Goal: Task Accomplishment & Management: Manage account settings

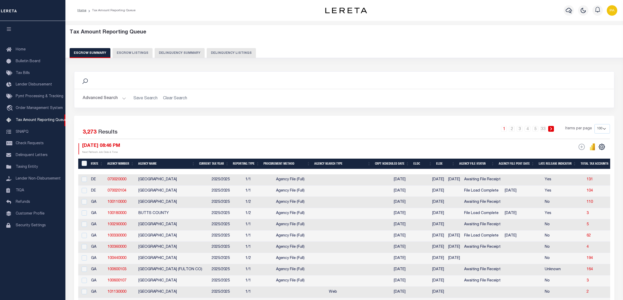
select select "100"
click at [226, 50] on button "Delinquency Listings" at bounding box center [231, 53] width 49 height 10
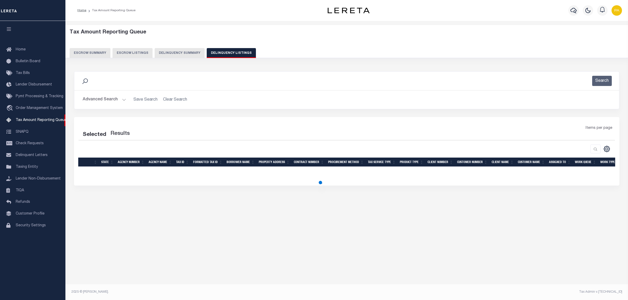
select select "100"
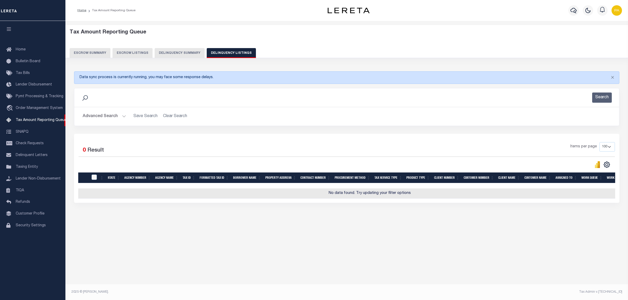
click at [111, 101] on div "Search" at bounding box center [346, 98] width 536 height 10
click at [116, 112] on button "Advanced Search" at bounding box center [104, 116] width 43 height 10
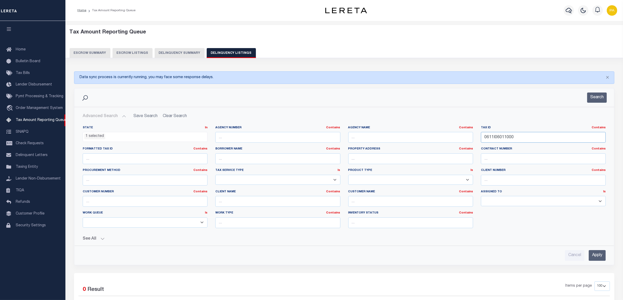
click at [156, 152] on div "State In In AK AL AR AZ CA CO CT DC DE FL GA GU HI IA ID IL IN KS KY LA MA MD M…" at bounding box center [344, 179] width 531 height 107
paste input "909O03055"
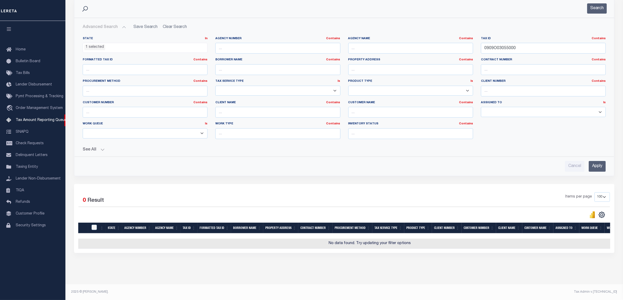
click at [594, 163] on input "Apply" at bounding box center [596, 166] width 17 height 11
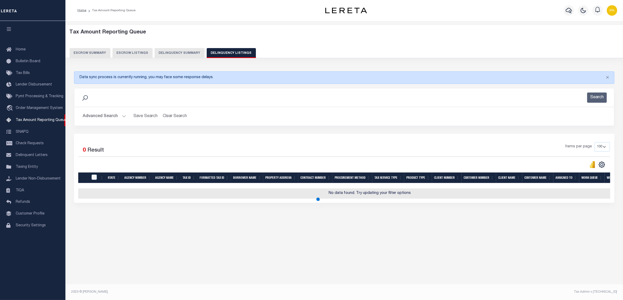
scroll to position [0, 0]
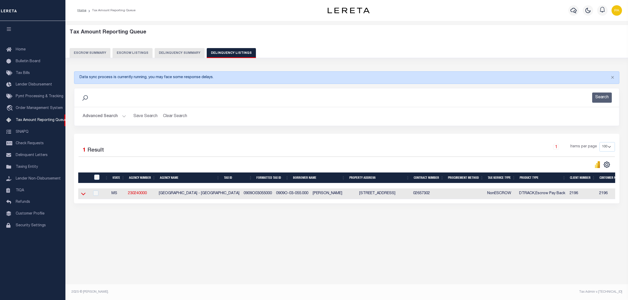
click at [82, 196] on icon at bounding box center [83, 193] width 4 height 5
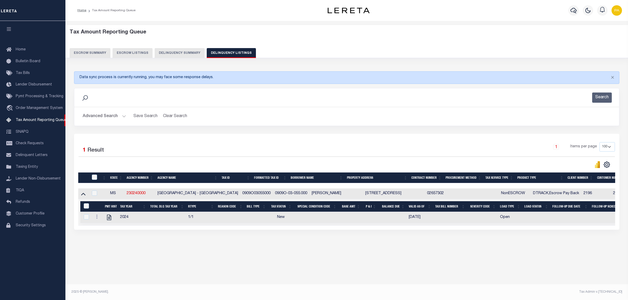
click at [120, 116] on button "Advanced Search" at bounding box center [104, 116] width 43 height 10
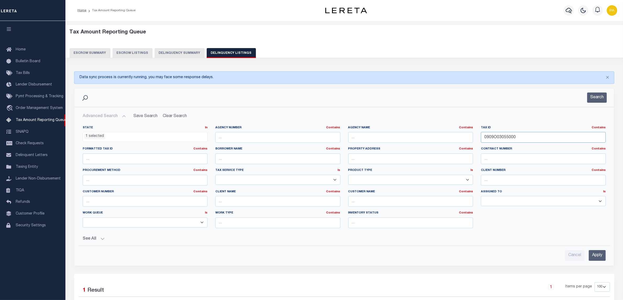
click at [342, 126] on div "State In In AK AL AR AZ CA CO CT DC DE FL GA GU HI IA ID IL IN KS KY LA MA MD M…" at bounding box center [344, 179] width 531 height 107
paste input "10P0101801"
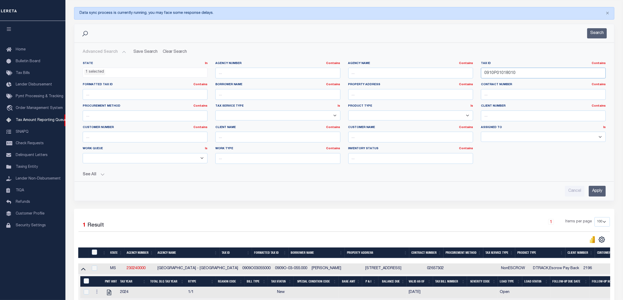
scroll to position [98, 0]
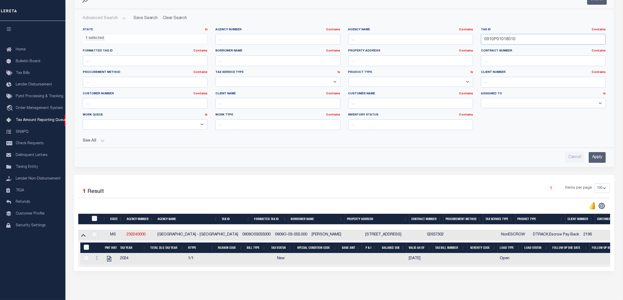
type input "0910P01018010"
click at [603, 157] on input "Apply" at bounding box center [596, 157] width 17 height 11
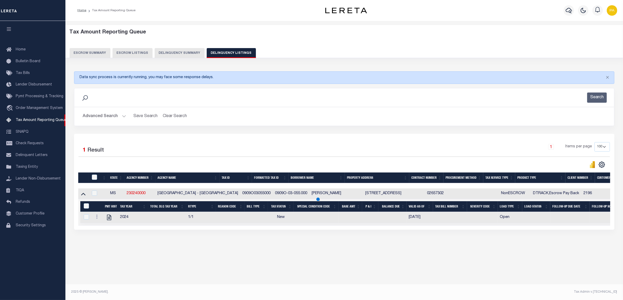
scroll to position [0, 0]
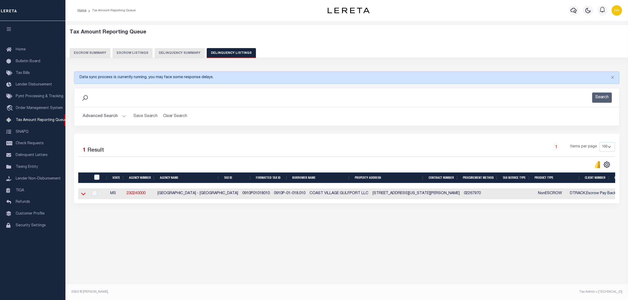
click at [82, 195] on icon at bounding box center [83, 194] width 4 height 3
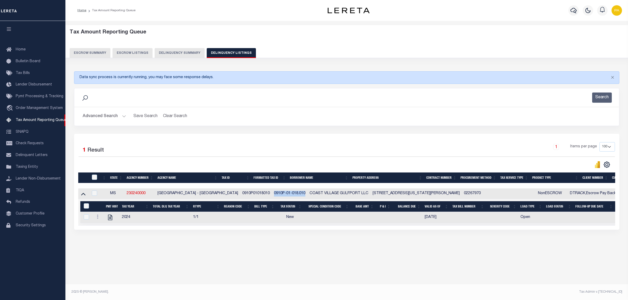
drag, startPoint x: 258, startPoint y: 196, endPoint x: 290, endPoint y: 194, distance: 32.7
click at [290, 194] on td "0910P-01-018.010" at bounding box center [290, 194] width 36 height 11
copy td "0910P-01-018.010"
checkbox input "true"
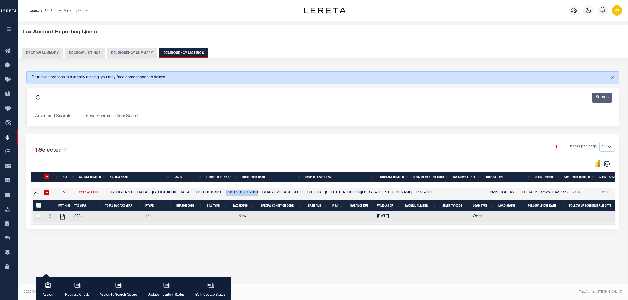
click at [63, 114] on button "Advanced Search" at bounding box center [56, 116] width 43 height 10
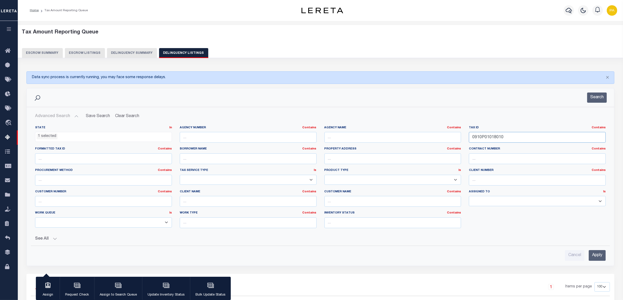
drag, startPoint x: 402, startPoint y: 134, endPoint x: 314, endPoint y: 138, distance: 88.0
click at [307, 134] on div "State In In AK AL AR AZ CA CO CT DC DE FL GA GU HI IA ID IL IN KS KY LA MA MD M…" at bounding box center [320, 179] width 578 height 107
paste input "52A-02 -004/01.0"
click at [602, 254] on input "Apply" at bounding box center [596, 255] width 17 height 11
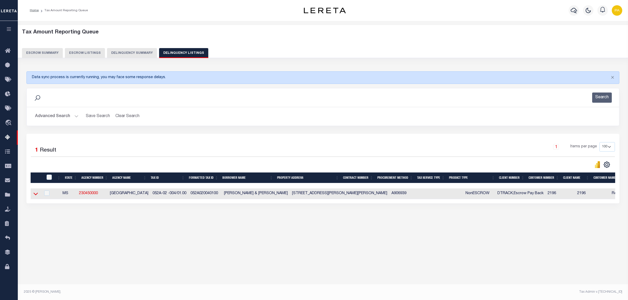
click at [37, 197] on icon at bounding box center [35, 193] width 4 height 5
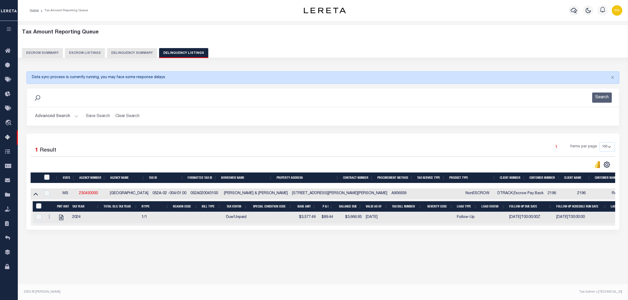
click at [72, 116] on button "Advanced Search" at bounding box center [56, 116] width 43 height 10
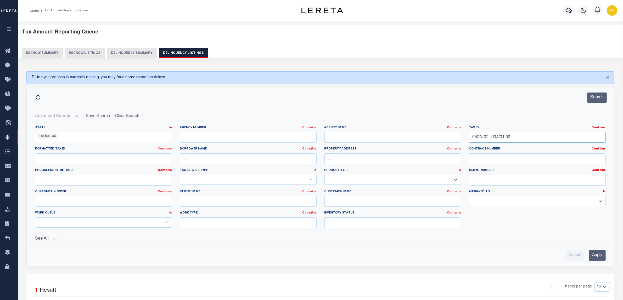
drag, startPoint x: 528, startPoint y: 141, endPoint x: 322, endPoint y: 143, distance: 205.8
click at [312, 139] on div "State In In AK AL AR AZ CA CO CT DC DE FL GA GU HI IA ID IL IN KS KY LA MA MD M…" at bounding box center [320, 179] width 578 height 107
paste input "72I-31A-198/00"
click at [601, 255] on input "Apply" at bounding box center [596, 255] width 17 height 11
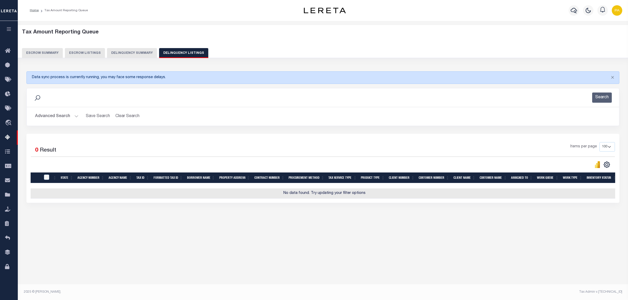
click at [71, 114] on button "Advanced Search" at bounding box center [56, 116] width 43 height 10
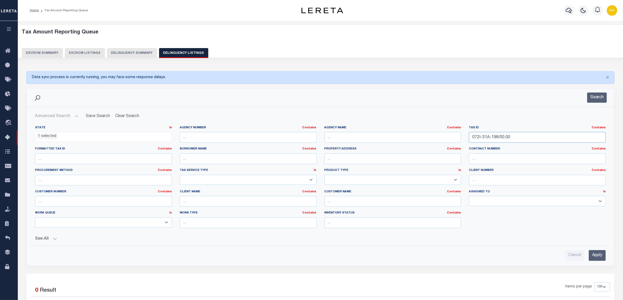
drag, startPoint x: 504, startPoint y: 136, endPoint x: 359, endPoint y: 143, distance: 145.0
click at [339, 134] on div "State In In AK AL AR AZ CA CO CT DC DE FL GA GU HI IA ID IL IN KS KY LA MA MD M…" at bounding box center [320, 179] width 578 height 107
paste input "82I-29 -013/01.18"
click at [598, 255] on input "Apply" at bounding box center [596, 255] width 17 height 11
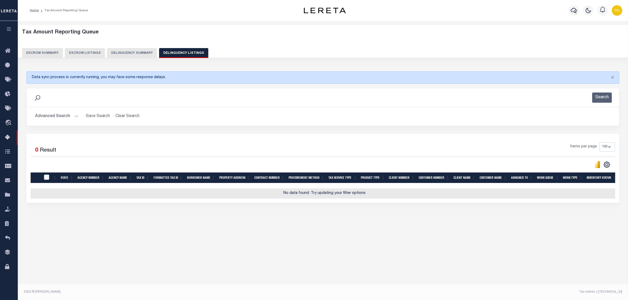
click at [58, 115] on button "Advanced Search" at bounding box center [56, 116] width 43 height 10
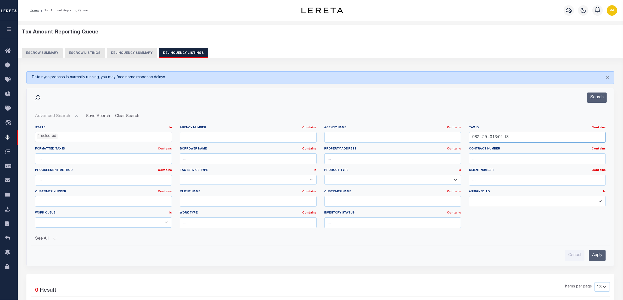
drag, startPoint x: 495, startPoint y: 134, endPoint x: 333, endPoint y: 155, distance: 162.5
click at [274, 134] on div "State In In AK AL AR AZ CA CO CT DC DE FL GA GU HI IA ID IL IN KS KY LA MA MD M…" at bounding box center [320, 179] width 578 height 107
paste input "30221566 0"
type input "30221566 0"
click at [594, 258] on input "Apply" at bounding box center [596, 255] width 17 height 11
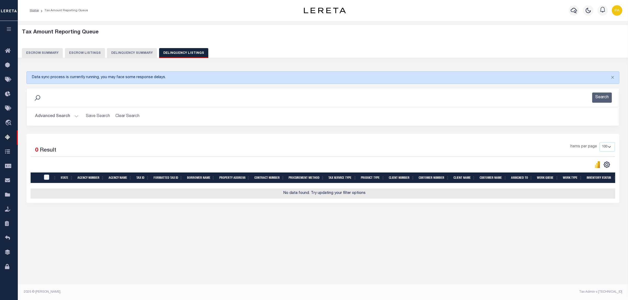
click at [64, 119] on button "Advanced Search" at bounding box center [56, 116] width 43 height 10
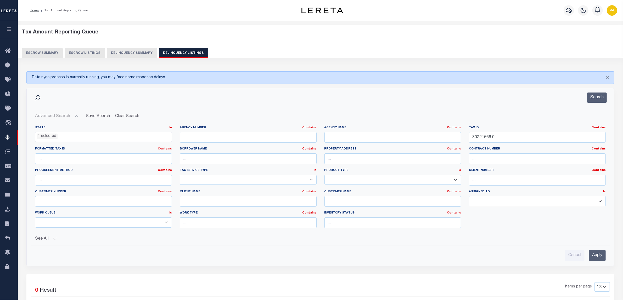
click at [71, 141] on span "1 selected" at bounding box center [103, 137] width 137 height 10
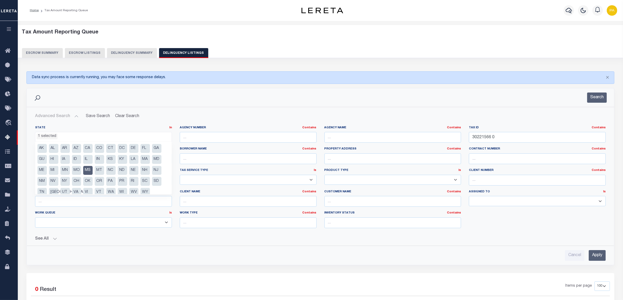
click at [85, 170] on li "MS" at bounding box center [87, 170] width 9 height 9
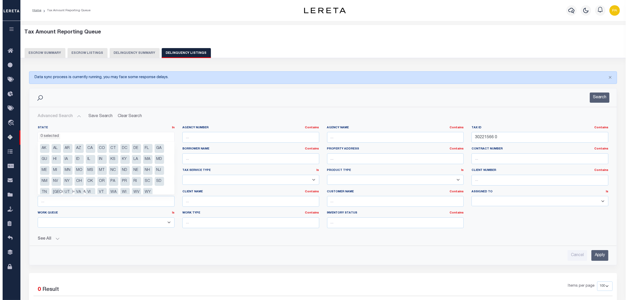
scroll to position [119, 0]
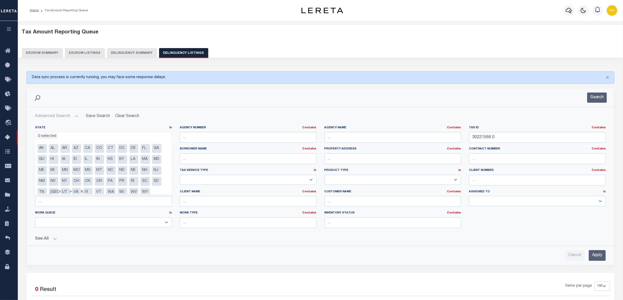
click at [80, 149] on li "AZ" at bounding box center [76, 148] width 9 height 9
select select "AZ"
click at [155, 104] on div "Search" at bounding box center [320, 97] width 587 height 19
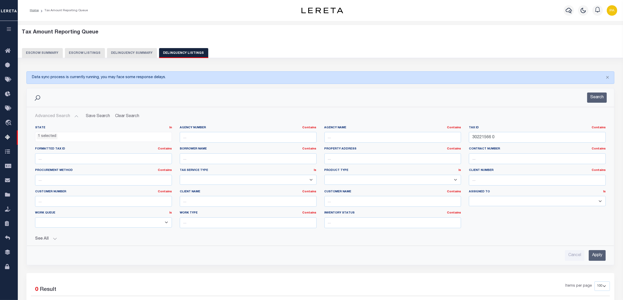
click at [598, 257] on input "Apply" at bounding box center [596, 255] width 17 height 11
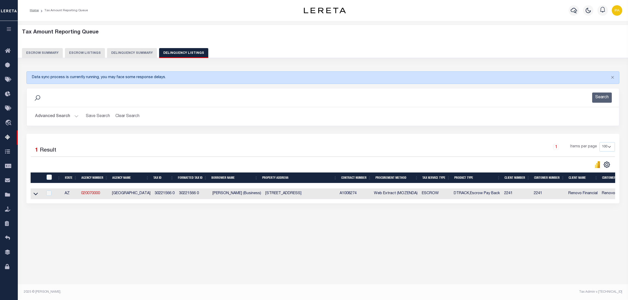
click at [38, 195] on link at bounding box center [36, 194] width 6 height 4
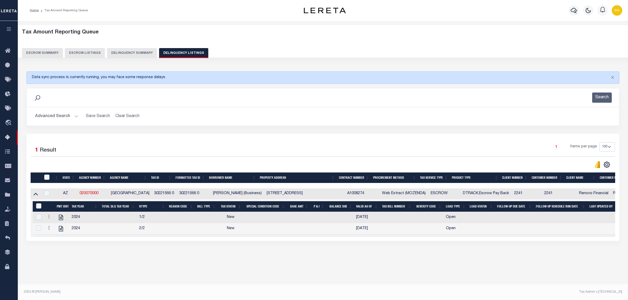
click at [64, 120] on button "Advanced Search" at bounding box center [56, 116] width 43 height 10
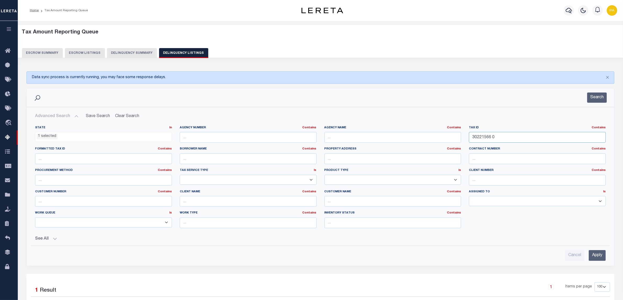
drag, startPoint x: 416, startPoint y: 133, endPoint x: 311, endPoint y: 142, distance: 105.2
click at [292, 133] on div "State In In AK AL AR AZ CA CO CT DC DE FL GA GU HI IA ID IL IN KS KY LA MA MD M…" at bounding box center [320, 179] width 578 height 107
paste input "11006019"
click at [595, 259] on input "Apply" at bounding box center [596, 255] width 17 height 11
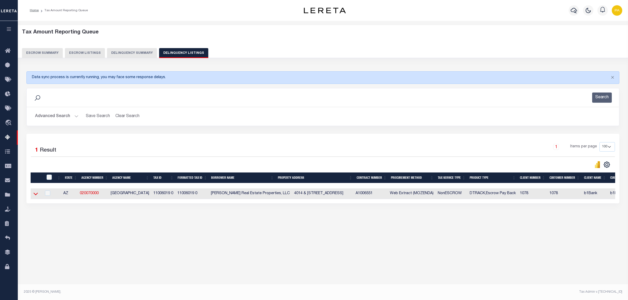
click at [37, 197] on icon at bounding box center [35, 193] width 4 height 5
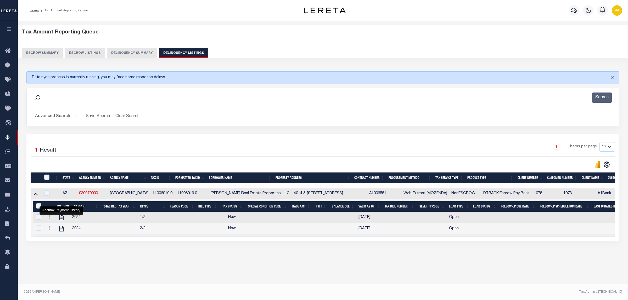
click at [65, 117] on button "Advanced Search" at bounding box center [56, 116] width 43 height 10
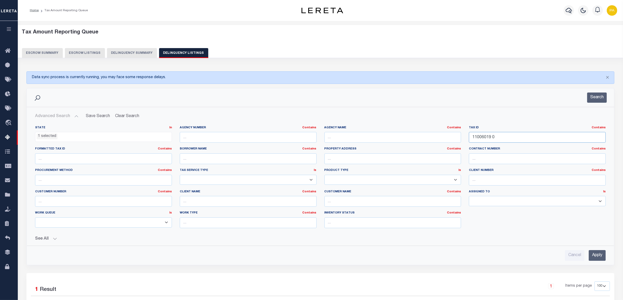
drag, startPoint x: 500, startPoint y: 138, endPoint x: 294, endPoint y: 139, distance: 205.6
click at [294, 139] on div "State In In AK AL AR AZ CA CO CT DC DE FL GA GU HI IA ID IL IN KS KY LA MA MD M…" at bounding box center [320, 179] width 578 height 107
paste input "0909O0305500"
type input "0909O03055000"
click at [62, 138] on ul "1 selected" at bounding box center [103, 135] width 136 height 7
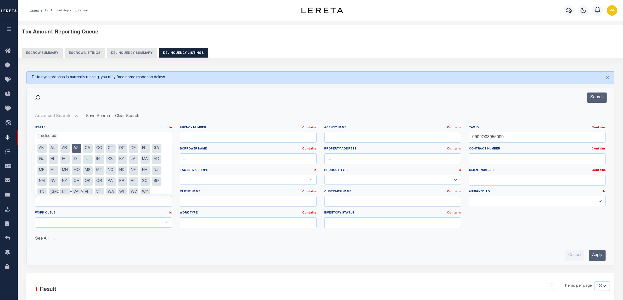
click at [76, 148] on li "AZ" at bounding box center [76, 148] width 9 height 9
click at [88, 171] on li "MS" at bounding box center [87, 170] width 9 height 9
select select "MS"
click at [330, 102] on div "Search" at bounding box center [320, 98] width 579 height 10
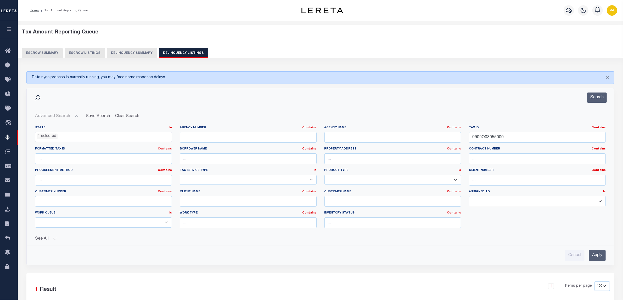
click at [597, 254] on input "Apply" at bounding box center [596, 255] width 17 height 11
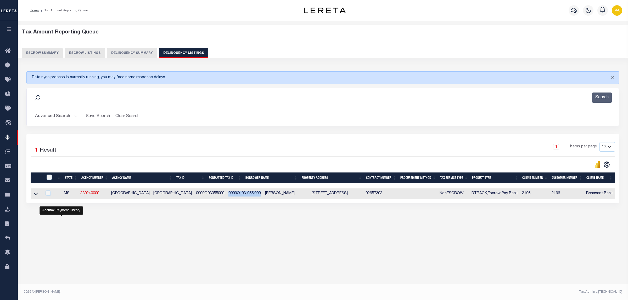
drag, startPoint x: 209, startPoint y: 196, endPoint x: 241, endPoint y: 194, distance: 32.0
click at [241, 194] on td "0909O-03-055.000" at bounding box center [244, 194] width 37 height 11
copy td "0909O-03-055.000"
checkbox input "true"
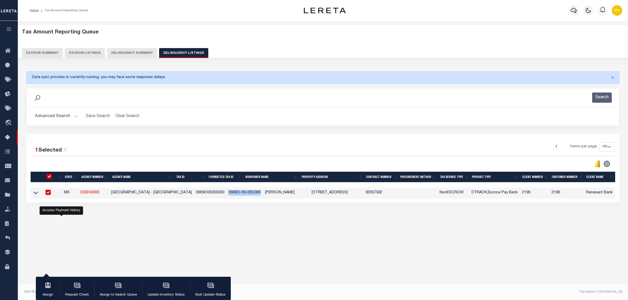
drag, startPoint x: 33, startPoint y: 195, endPoint x: 623, endPoint y: 241, distance: 592.1
click at [33, 195] on link at bounding box center [36, 193] width 6 height 4
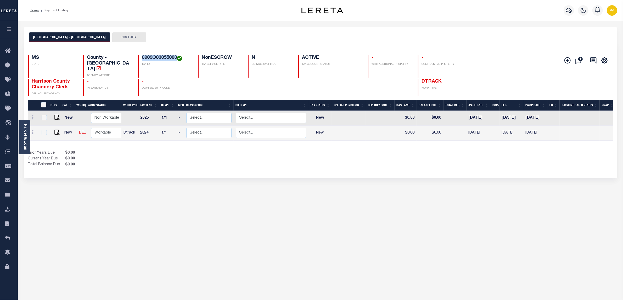
drag, startPoint x: 142, startPoint y: 56, endPoint x: 176, endPoint y: 57, distance: 34.3
click at [176, 57] on h4 "0909O03055000" at bounding box center [167, 58] width 50 height 6
copy h4 "0909O03055000"
click at [57, 130] on img "" at bounding box center [56, 132] width 5 height 5
checkbox input "true"
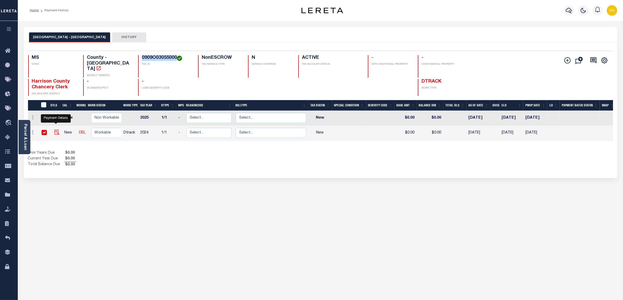
checkbox input "true"
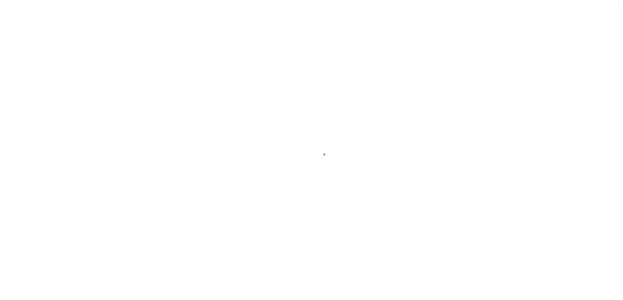
checkbox input "false"
type input "[DATE]"
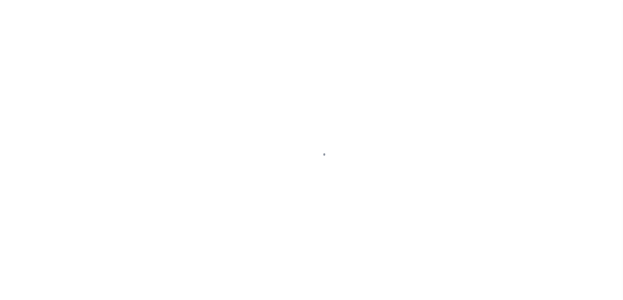
select select "NW2"
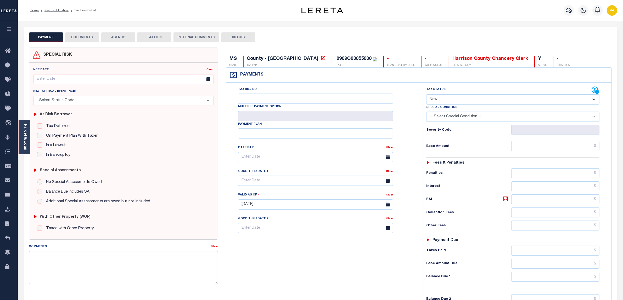
click at [26, 135] on link "Parcel & Loan" at bounding box center [25, 137] width 4 height 26
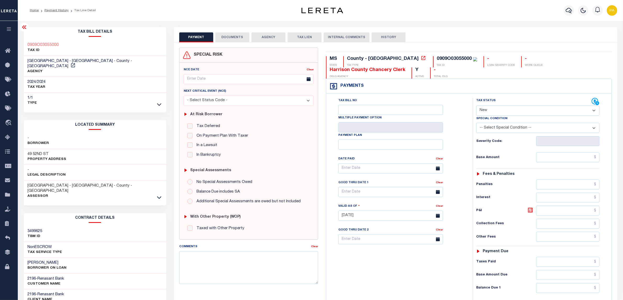
click at [224, 38] on button "DOCUMENTS" at bounding box center [232, 37] width 34 height 10
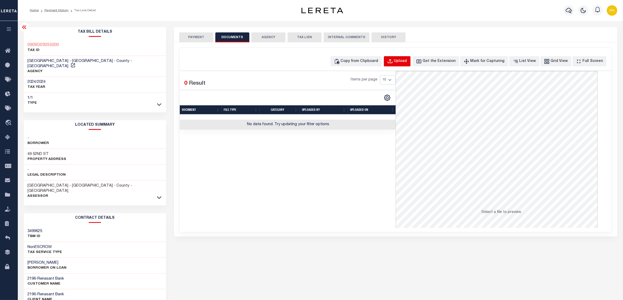
click at [399, 65] on button "Upload" at bounding box center [397, 61] width 27 height 10
select select "POP"
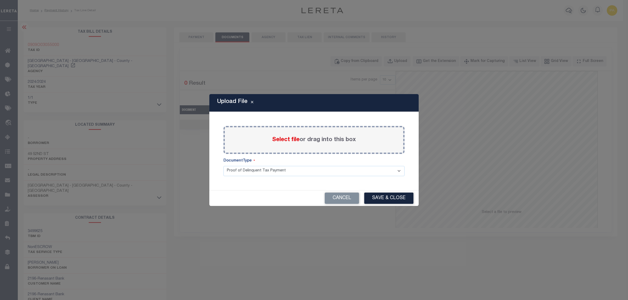
click at [321, 139] on label "Select file or drag into this box" at bounding box center [314, 140] width 84 height 9
click at [0, 0] on input "Select file or drag into this box" at bounding box center [0, 0] width 0 height 0
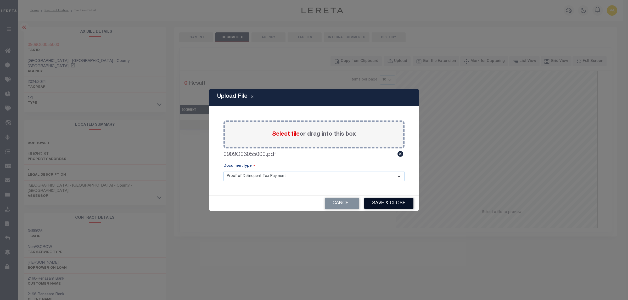
click at [392, 204] on button "Save & Close" at bounding box center [388, 203] width 49 height 11
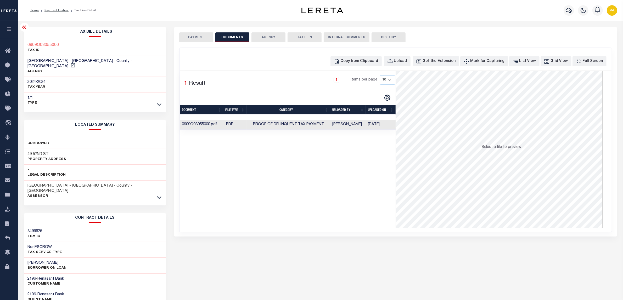
click at [356, 125] on td "Padmini Shastry" at bounding box center [348, 125] width 36 height 10
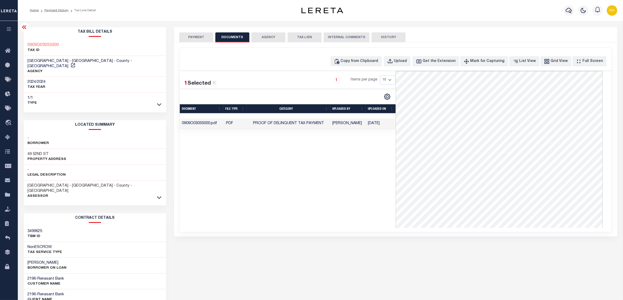
click at [205, 36] on button "PAYMENT" at bounding box center [196, 37] width 34 height 10
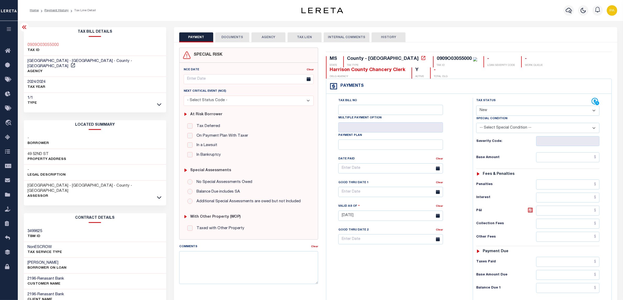
drag, startPoint x: 497, startPoint y: 111, endPoint x: 496, endPoint y: 115, distance: 3.2
click at [497, 111] on select "- Select Status Code - Open Due/Unpaid Paid Incomplete No Tax Due Internal Refu…" at bounding box center [537, 111] width 123 height 10
select select "PYD"
click at [476, 106] on select "- Select Status Code - Open Due/Unpaid Paid Incomplete No Tax Due Internal Refu…" at bounding box center [537, 111] width 123 height 10
type input "[DATE]"
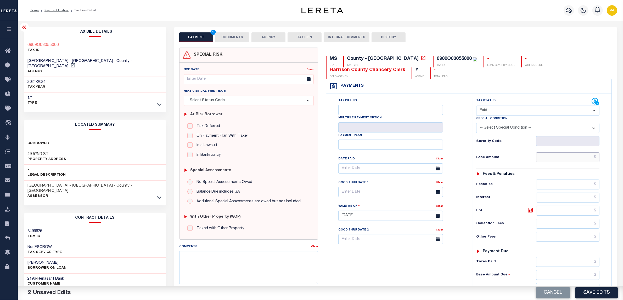
click at [583, 157] on input "text" at bounding box center [567, 157] width 63 height 10
paste input "561.76"
type input "$561.76"
click at [585, 263] on input "text" at bounding box center [567, 262] width 63 height 10
paste input "561.76"
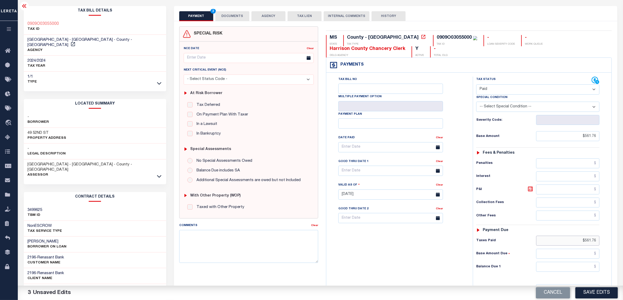
scroll to position [33, 0]
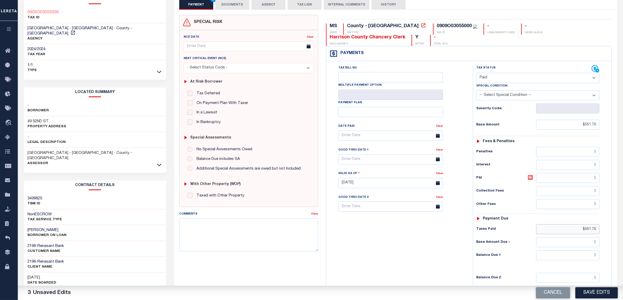
type input "$561.76"
click at [586, 255] on input "text" at bounding box center [567, 256] width 63 height 10
click at [458, 255] on div "Tax Bill No Multiple Payment Option Payment Plan Clear" at bounding box center [397, 180] width 141 height 231
type input "$0.00"
click at [587, 299] on div "Cancel Save Edits" at bounding box center [471, 293] width 303 height 15
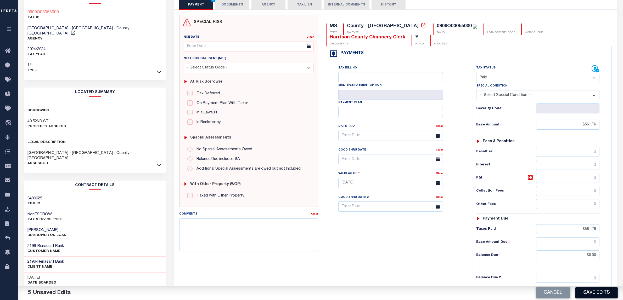
click at [592, 293] on button "Save Edits" at bounding box center [596, 292] width 42 height 11
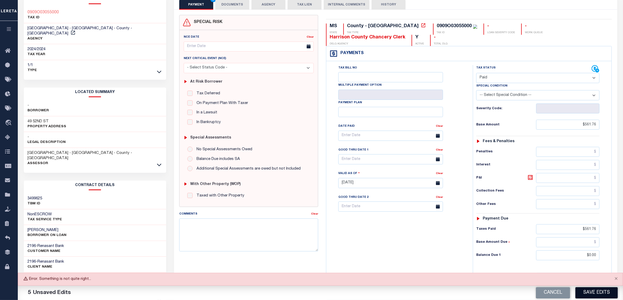
click at [604, 296] on button "Save Edits" at bounding box center [596, 292] width 42 height 11
click at [594, 293] on button "Save Edits" at bounding box center [596, 292] width 42 height 11
click at [583, 291] on button "Save Edits" at bounding box center [596, 292] width 42 height 11
click at [594, 291] on button "Save Edits" at bounding box center [596, 292] width 42 height 11
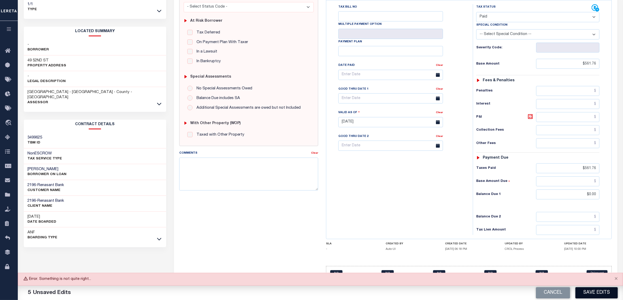
click at [603, 294] on button "Save Edits" at bounding box center [596, 292] width 42 height 11
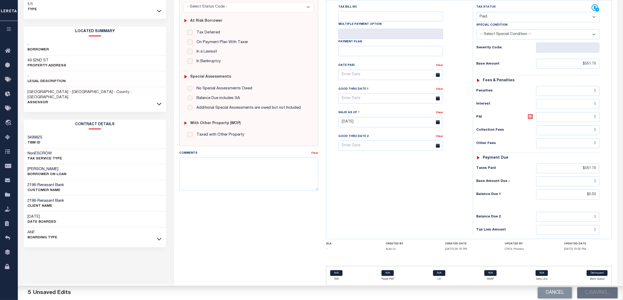
click at [421, 286] on div "Cancel Saving..." at bounding box center [471, 293] width 303 height 15
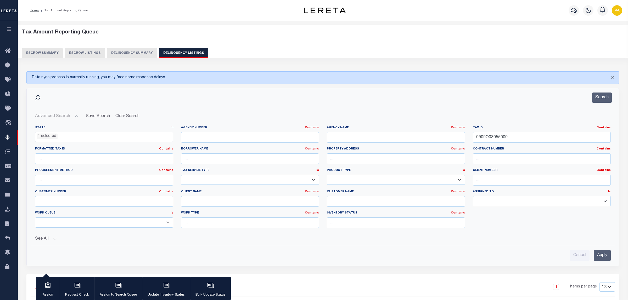
select select "MS"
select select "100"
drag, startPoint x: 511, startPoint y: 139, endPoint x: 496, endPoint y: 162, distance: 27.4
click at [408, 123] on div "State In In AK AL AR AZ CA CO CT DC DE FL GA GU HI IA ID IL IN KS KY LA MA MD M…" at bounding box center [320, 182] width 587 height 120
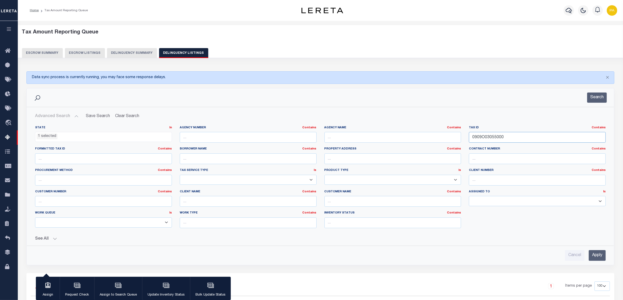
paste input "10A01001"
type input "0910A01001000"
click at [597, 257] on input "Apply" at bounding box center [596, 255] width 17 height 11
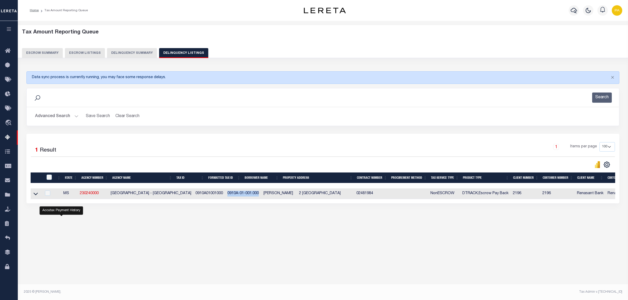
drag, startPoint x: 207, startPoint y: 194, endPoint x: 241, endPoint y: 194, distance: 33.2
click at [241, 194] on td "0910A-01-001.000" at bounding box center [243, 194] width 36 height 11
copy td "0910A-01-001.000"
checkbox input "true"
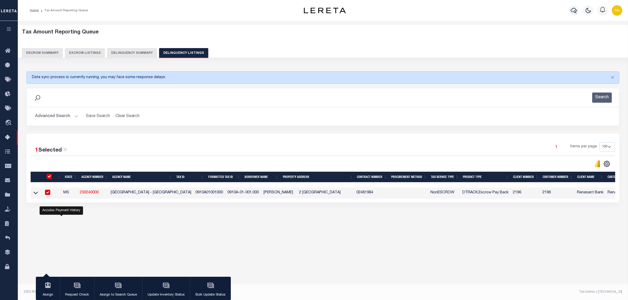
click at [585, 234] on div "Tax Amount Reporting Queue Escrow Summary Escrow Listings In" at bounding box center [322, 130] width 607 height 208
drag, startPoint x: 208, startPoint y: 195, endPoint x: 241, endPoint y: 193, distance: 32.8
click at [241, 193] on td "0910A-01-001.000" at bounding box center [243, 193] width 36 height 11
checkbox input "false"
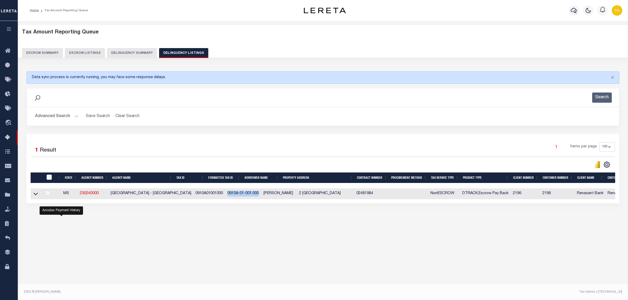
copy td "0910A-01-001.000"
click at [35, 195] on icon at bounding box center [35, 194] width 4 height 3
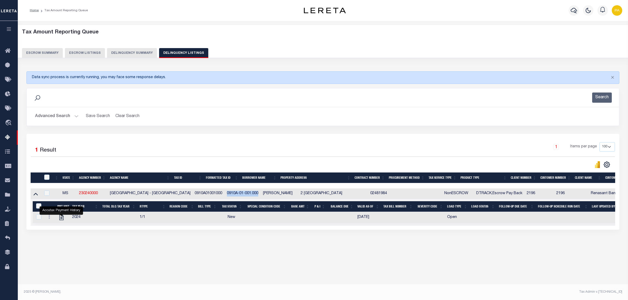
click at [66, 119] on button "Advanced Search" at bounding box center [56, 116] width 43 height 10
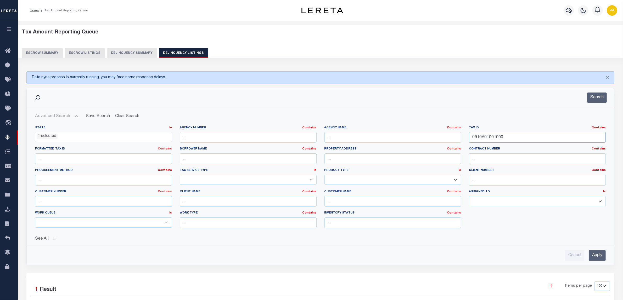
drag, startPoint x: 336, startPoint y: 142, endPoint x: 296, endPoint y: 142, distance: 39.5
click at [296, 142] on div "State In In AK AL AR AZ CA CO CT DC DE FL GA GU HI IA ID IL IN KS KY LA MA MD M…" at bounding box center [320, 179] width 578 height 107
paste input "42343"
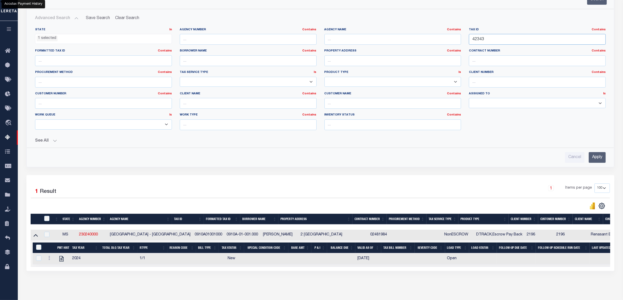
type input "42343"
click at [594, 157] on input "Apply" at bounding box center [596, 157] width 17 height 11
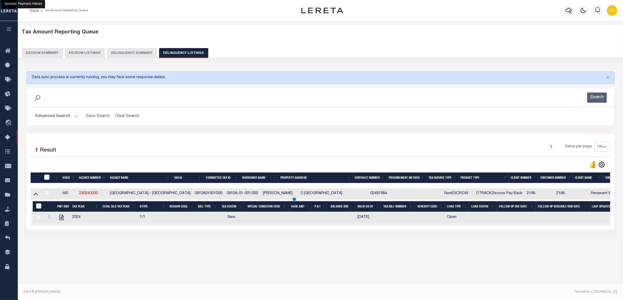
scroll to position [0, 0]
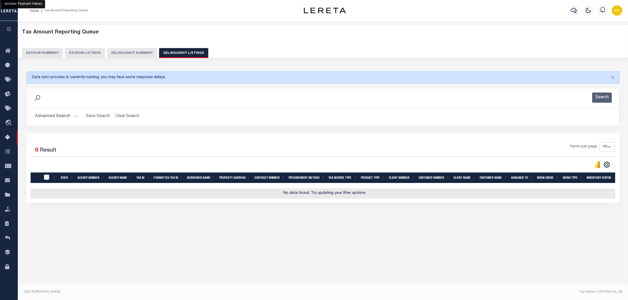
click at [66, 114] on button "Advanced Search" at bounding box center [56, 116] width 43 height 10
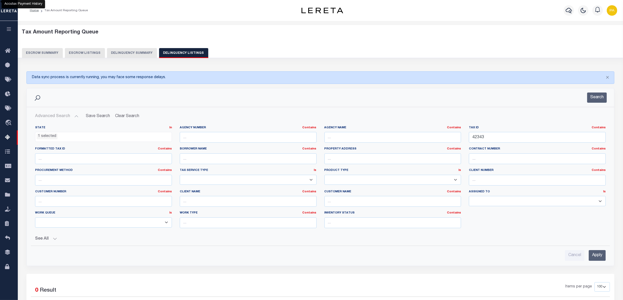
click at [68, 138] on ul "1 selected" at bounding box center [103, 135] width 136 height 7
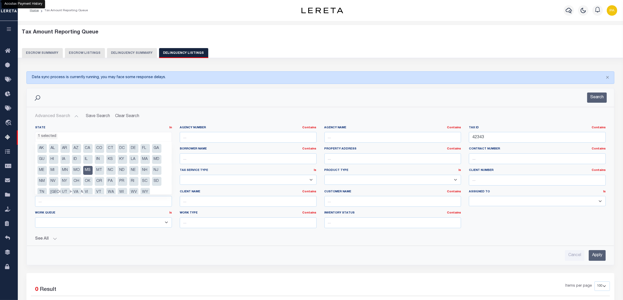
click at [88, 171] on li "MS" at bounding box center [87, 170] width 9 height 9
click at [73, 193] on li "VA" at bounding box center [76, 192] width 9 height 9
select select "VA"
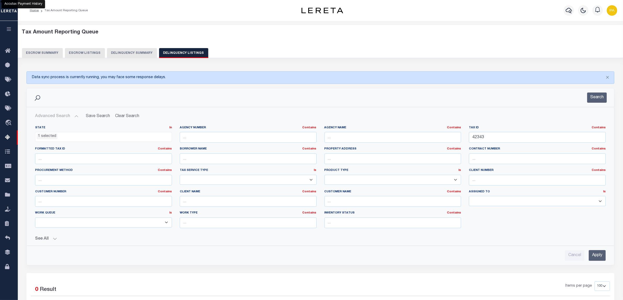
click at [205, 92] on div "Search" at bounding box center [320, 97] width 587 height 19
drag, startPoint x: 547, startPoint y: 135, endPoint x: 408, endPoint y: 166, distance: 142.7
click at [368, 135] on div "State In In AK AL AR AZ CA CO CT DC DE FL GA GU HI IA ID IL IN KS KY LA MA MD M…" at bounding box center [320, 179] width 578 height 107
paste input "53980"
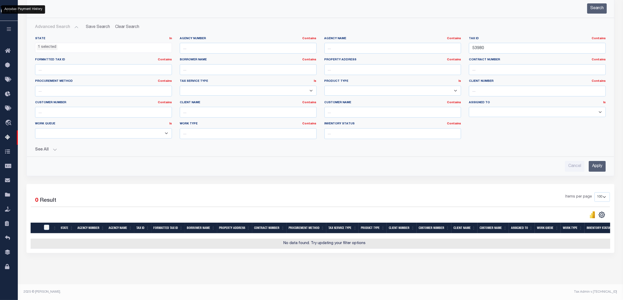
click at [595, 161] on input "Apply" at bounding box center [596, 166] width 17 height 11
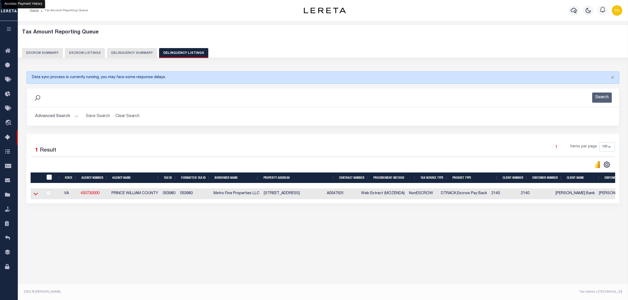
click at [33, 196] on icon at bounding box center [35, 193] width 4 height 5
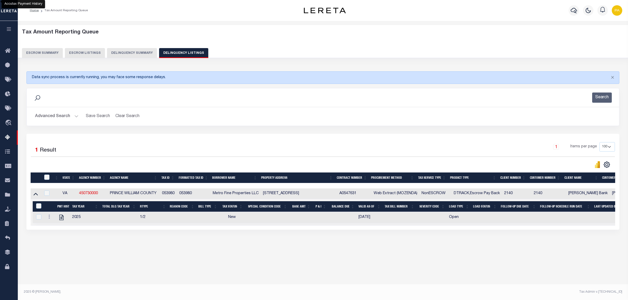
click at [68, 112] on button "Advanced Search" at bounding box center [56, 116] width 43 height 10
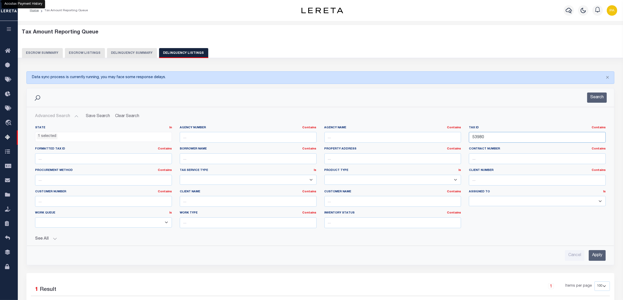
drag, startPoint x: 509, startPoint y: 138, endPoint x: 220, endPoint y: 166, distance: 289.8
click at [220, 166] on div "State In In AK AL AR AZ CA CO CT DC DE FL GA GU HI IA ID IL IN KS KY LA MA MD M…" at bounding box center [320, 179] width 578 height 107
paste input "215"
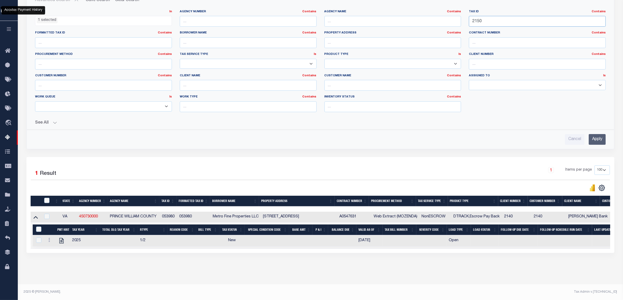
type input "2150"
click at [601, 134] on input "Apply" at bounding box center [596, 139] width 17 height 11
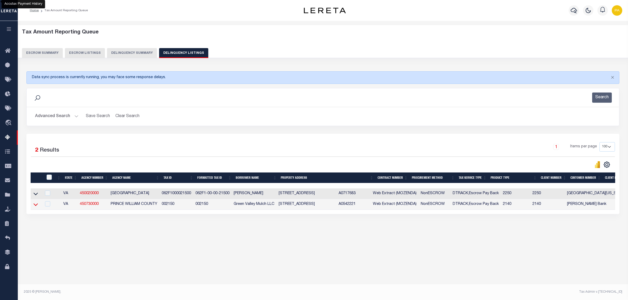
click at [35, 207] on icon at bounding box center [35, 204] width 4 height 5
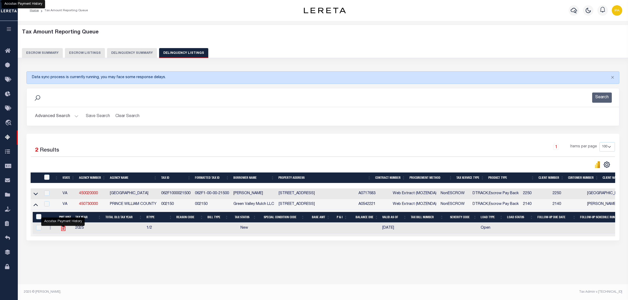
click at [63, 230] on icon "" at bounding box center [63, 227] width 4 height 5
checkbox input "true"
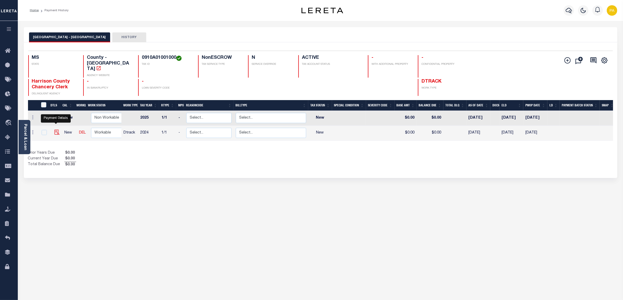
click at [54, 130] on img "" at bounding box center [56, 132] width 5 height 5
checkbox input "true"
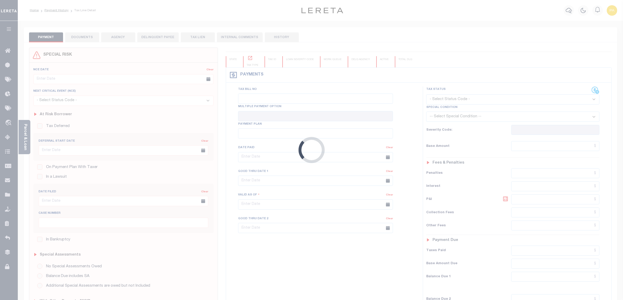
checkbox input "false"
type input "[DATE]"
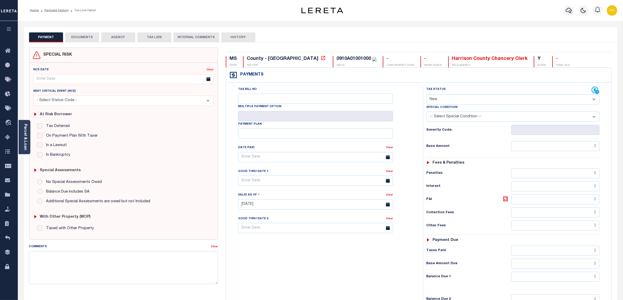
click at [443, 99] on select "- Select Status Code - Open Due/Unpaid Paid Incomplete No Tax Due Internal Refu…" at bounding box center [512, 99] width 173 height 10
select select "PYD"
click at [426, 95] on select "- Select Status Code - Open Due/Unpaid Paid Incomplete No Tax Due Internal Refu…" at bounding box center [512, 99] width 173 height 10
type input "[DATE]"
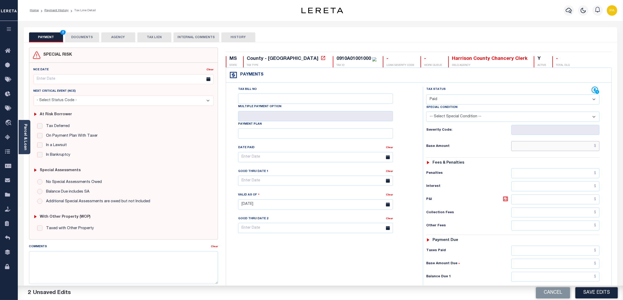
click at [566, 146] on input "text" at bounding box center [555, 146] width 88 height 10
paste input "7828.21"
type input "$7,828.21"
click at [583, 253] on input "text" at bounding box center [555, 251] width 88 height 10
paste input "7828.21"
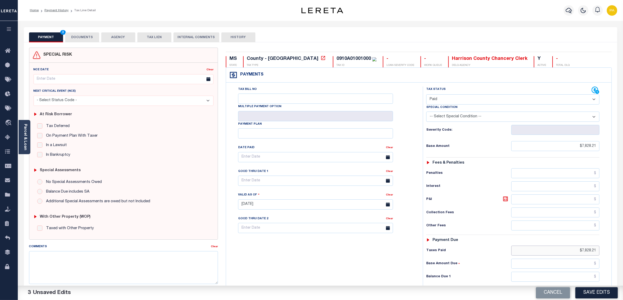
scroll to position [65, 0]
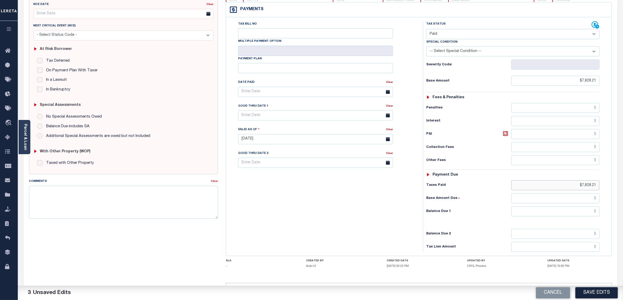
type input "$7,828.21"
click at [590, 211] on input "text" at bounding box center [555, 212] width 88 height 10
type input "$0.00"
click at [597, 294] on button "Save Edits" at bounding box center [596, 292] width 42 height 11
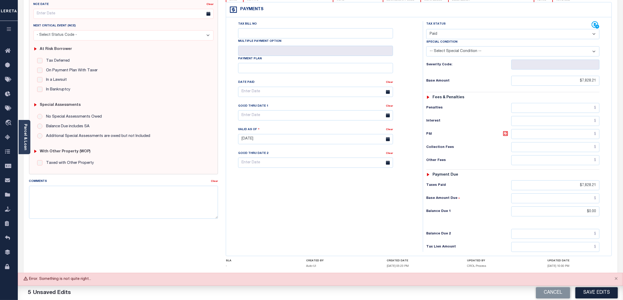
click at [607, 294] on button "Save Edits" at bounding box center [596, 292] width 42 height 11
click at [294, 252] on div "Tax Bill No Multiple Payment Option Payment Plan Clear" at bounding box center [322, 136] width 191 height 231
click at [597, 293] on button "Save Edits" at bounding box center [596, 292] width 42 height 11
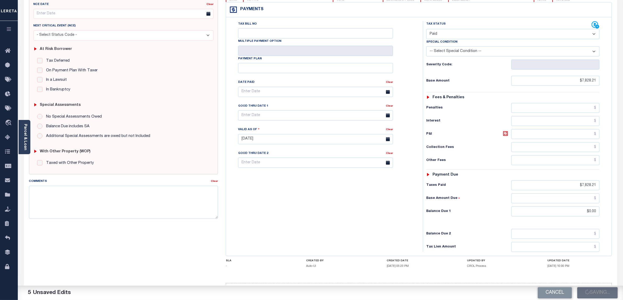
click at [600, 259] on div "MS STATE County - MS TAX TYPE 0910A01001000 TAX ID - LOAN SEVERITY CODE - WORK …" at bounding box center [419, 147] width 386 height 312
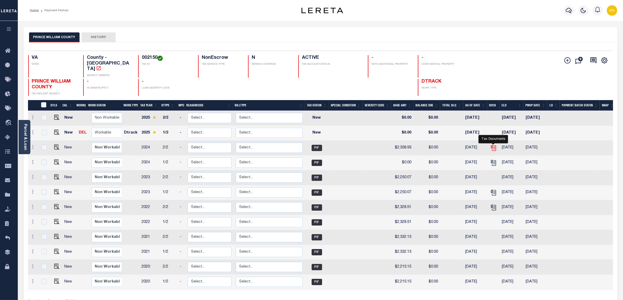
click at [494, 145] on icon "" at bounding box center [493, 147] width 4 height 4
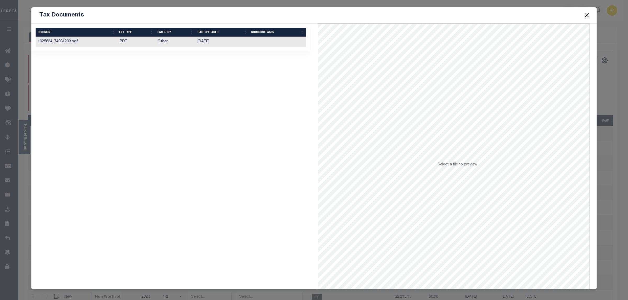
click at [208, 42] on td "[DATE]" at bounding box center [222, 42] width 54 height 10
click at [585, 14] on button "Close" at bounding box center [586, 15] width 7 height 7
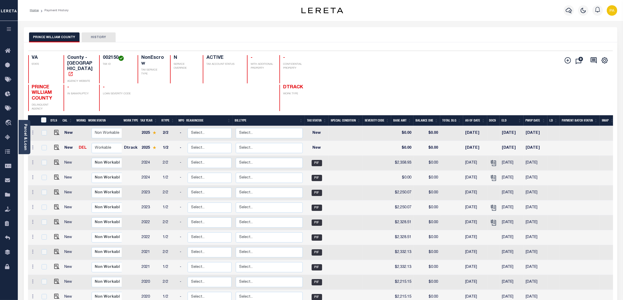
click at [111, 58] on h4 "002150" at bounding box center [117, 58] width 29 height 6
copy h4 "002150"
click at [581, 92] on div "Add Installment Line Bad Parcel Request Check" at bounding box center [584, 83] width 49 height 56
click at [58, 160] on img "" at bounding box center [56, 162] width 5 height 5
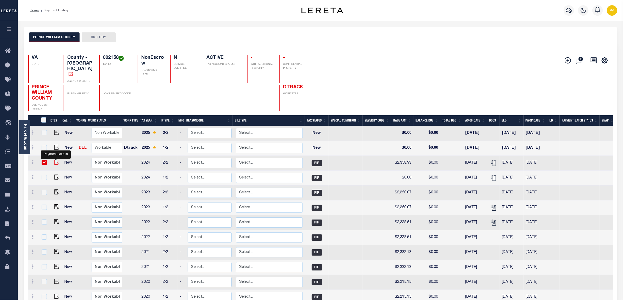
checkbox input "true"
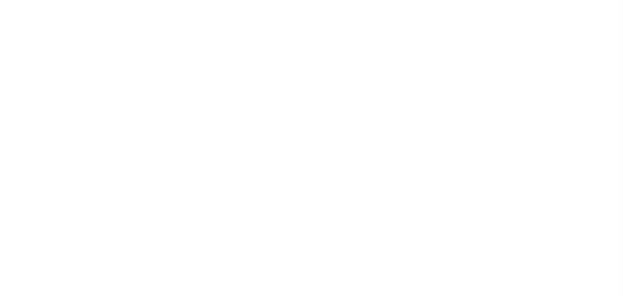
select select "PIF"
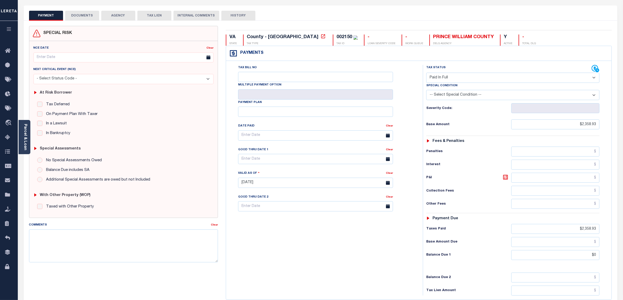
scroll to position [21, 0]
click at [75, 16] on button "DOCUMENTS" at bounding box center [82, 16] width 34 height 10
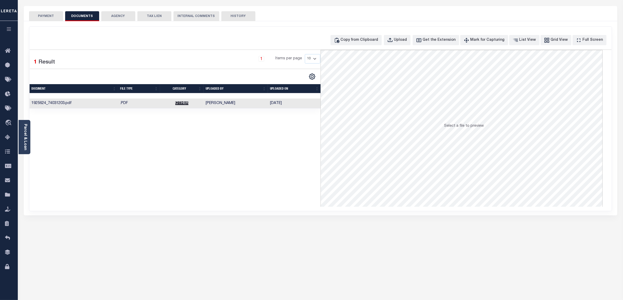
click at [180, 105] on span "Other" at bounding box center [181, 103] width 13 height 4
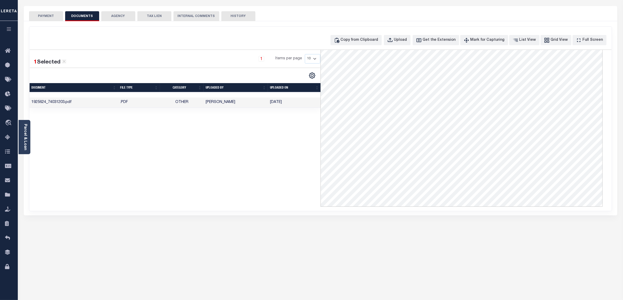
scroll to position [0, 0]
click at [51, 20] on button "PAYMENT" at bounding box center [46, 16] width 34 height 10
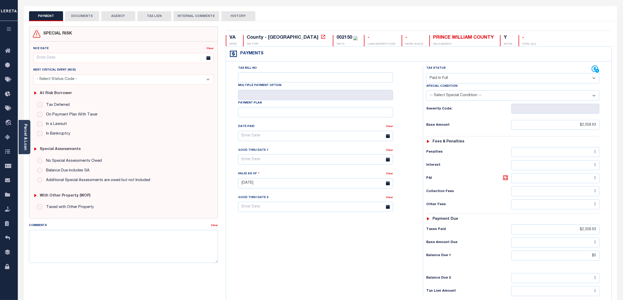
click at [122, 16] on button "AGENCY" at bounding box center [118, 16] width 34 height 10
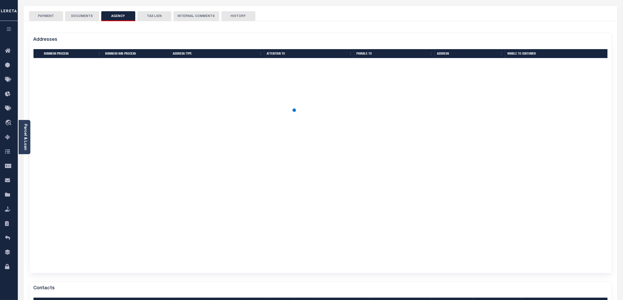
click at [77, 17] on button "DOCUMENTS" at bounding box center [82, 16] width 34 height 10
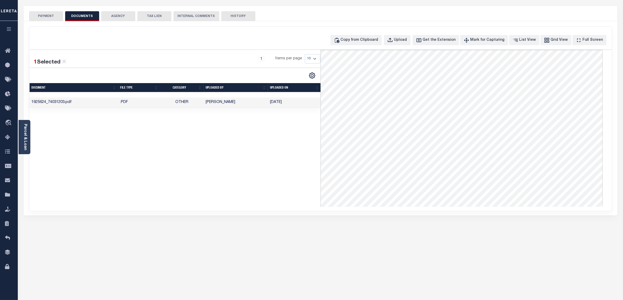
click at [115, 16] on button "AGENCY" at bounding box center [118, 16] width 34 height 10
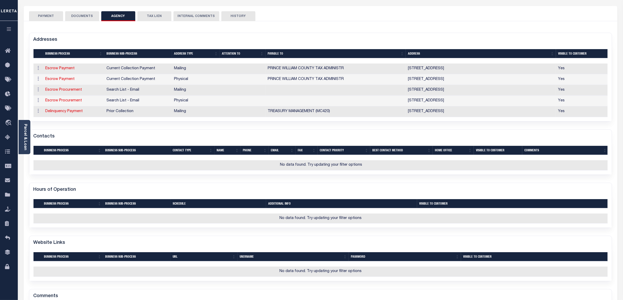
click at [540, 190] on div "Hours of Operation Selected 0 Result" at bounding box center [320, 206] width 583 height 46
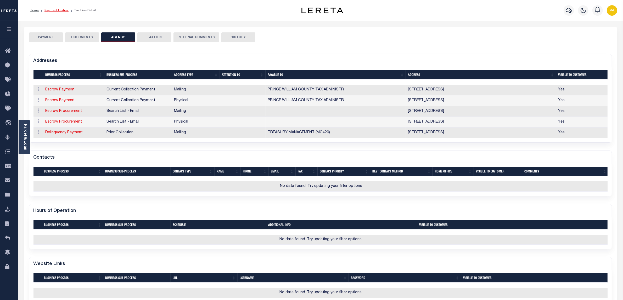
click at [60, 11] on link "Payment History" at bounding box center [56, 10] width 24 height 3
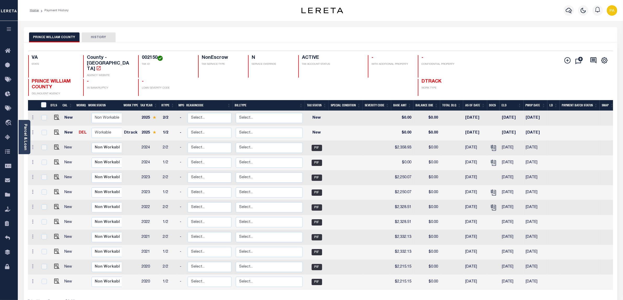
click at [554, 37] on div "PRINCE WILLIAM COUNTY HISTORY" at bounding box center [320, 37] width 583 height 10
click at [610, 11] on img "button" at bounding box center [611, 10] width 10 height 10
click at [592, 37] on span "Sign out" at bounding box center [590, 37] width 15 height 4
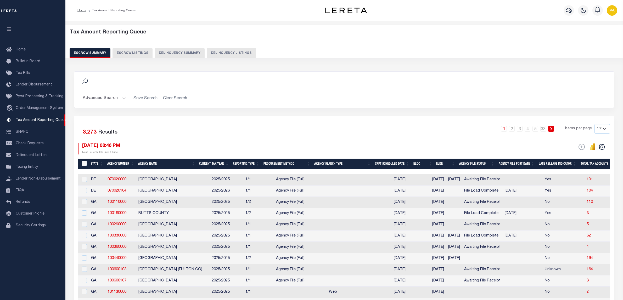
select select "100"
click at [226, 50] on button "Delinquency Listings" at bounding box center [231, 53] width 49 height 10
select select "100"
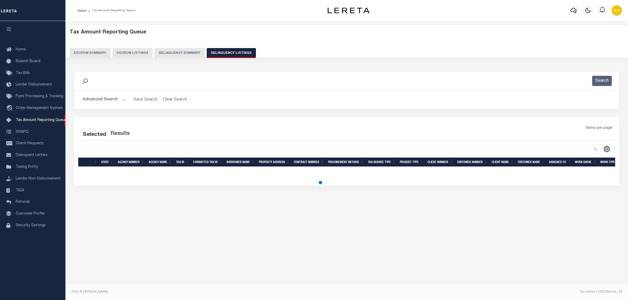
select select "100"
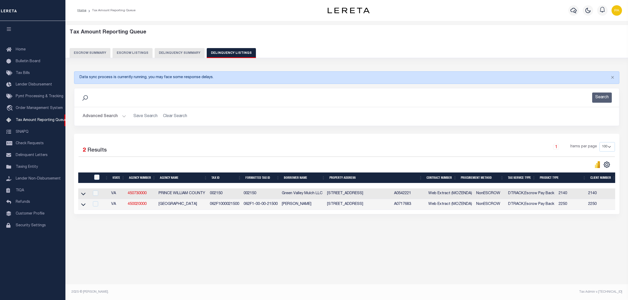
click at [109, 121] on button "Advanced Search" at bounding box center [104, 116] width 43 height 10
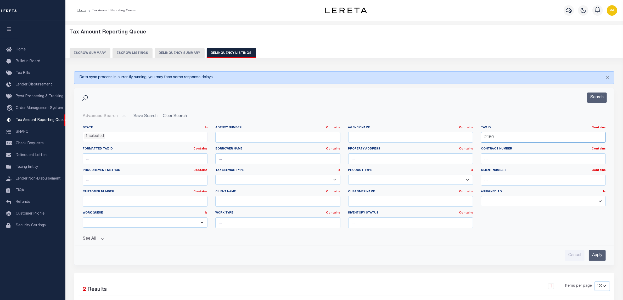
drag, startPoint x: 503, startPoint y: 141, endPoint x: 394, endPoint y: 160, distance: 110.7
click at [341, 140] on div "State In In AK AL AR AZ CA CO CT DC DE FL GA GU HI IA ID IL IN KS KY LA MA MD M…" at bounding box center [344, 179] width 531 height 107
paste input "0909O0305500"
type input "0909O03055000"
click at [132, 135] on ul "1 selected" at bounding box center [145, 135] width 124 height 7
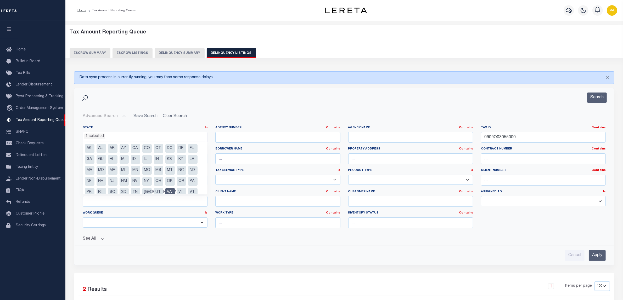
click at [168, 192] on li "VA" at bounding box center [169, 192] width 9 height 9
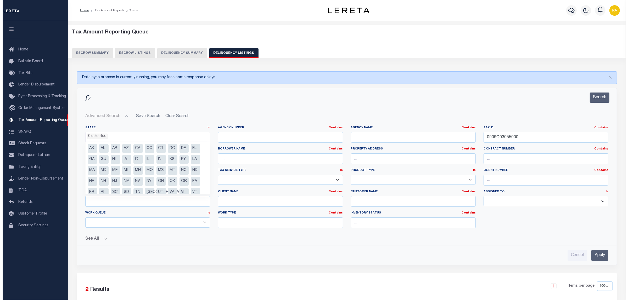
scroll to position [215, 0]
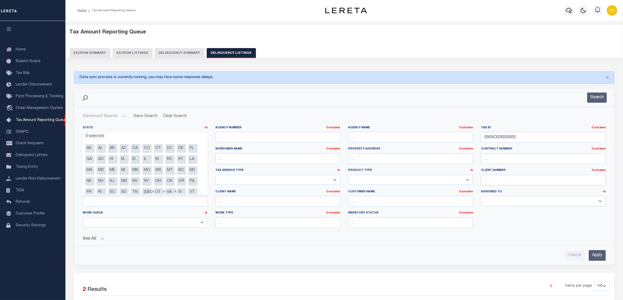
click at [158, 172] on li "MS" at bounding box center [158, 170] width 9 height 9
select select "MS"
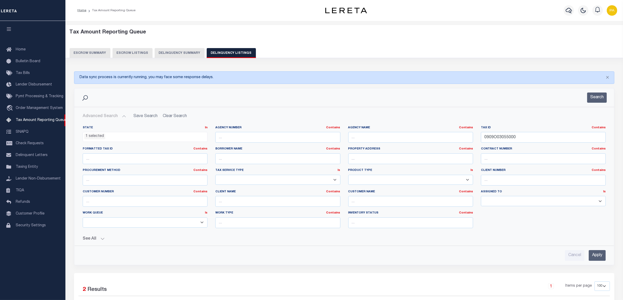
click at [285, 110] on div "Advanced Search Save Search Clear Search tblassign_wrapper_dynamictable_____Def…" at bounding box center [344, 186] width 540 height 158
click at [591, 256] on input "Apply" at bounding box center [596, 255] width 17 height 11
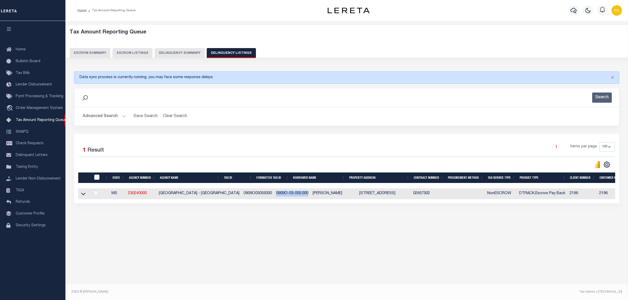
drag, startPoint x: 258, startPoint y: 194, endPoint x: 289, endPoint y: 196, distance: 31.5
click at [289, 196] on td "0909O-03-055.000" at bounding box center [292, 194] width 37 height 11
checkbox input "true"
copy td "0909O-03-055.000"
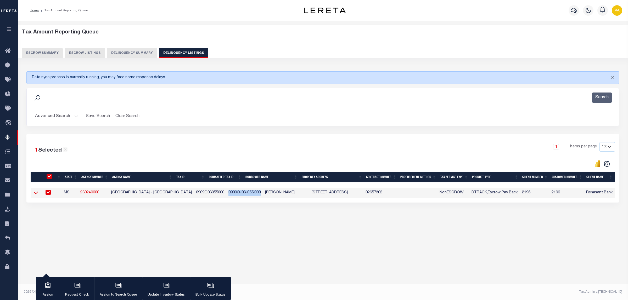
click at [36, 195] on icon at bounding box center [35, 193] width 4 height 3
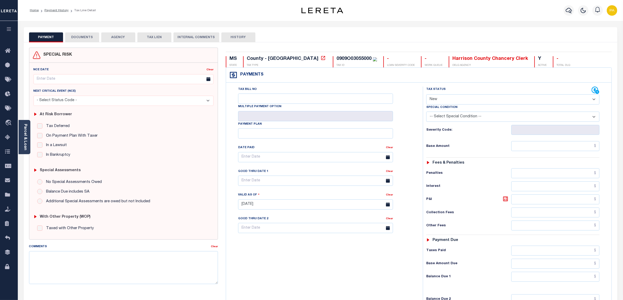
drag, startPoint x: 446, startPoint y: 99, endPoint x: 446, endPoint y: 104, distance: 5.5
click at [446, 99] on select "- Select Status Code - Open Due/Unpaid Paid Incomplete No Tax Due Internal Refu…" at bounding box center [512, 99] width 173 height 10
select select "PYD"
click at [426, 95] on select "- Select Status Code - Open Due/Unpaid Paid Incomplete No Tax Due Internal Refu…" at bounding box center [512, 99] width 173 height 10
type input "[DATE]"
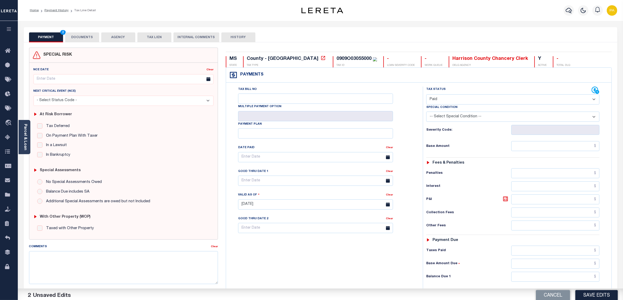
click at [583, 137] on div "Tax Status Status - Select Status Code -" at bounding box center [515, 202] width 184 height 231
click at [583, 148] on input "text" at bounding box center [555, 146] width 88 height 10
paste input "561.76"
type input "$561.76"
click at [586, 253] on input "text" at bounding box center [555, 251] width 88 height 10
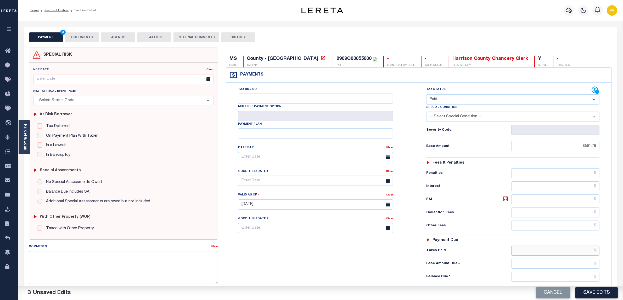
paste input "561.76"
type input "$561.76"
click at [589, 280] on input "text" at bounding box center [555, 277] width 88 height 10
type input "$0.00"
click at [589, 294] on button "Save Edits" at bounding box center [596, 292] width 42 height 11
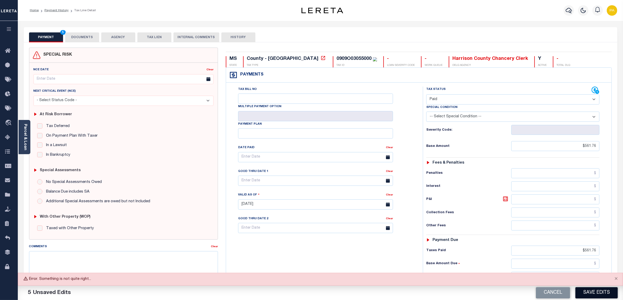
click at [590, 293] on button "Save Edits" at bounding box center [596, 292] width 42 height 11
click at [588, 288] on button "Save Edits" at bounding box center [596, 292] width 42 height 11
click at [597, 293] on button "Save Edits" at bounding box center [596, 292] width 42 height 11
click at [593, 293] on button "Save Edits" at bounding box center [596, 292] width 42 height 11
click at [596, 293] on button "Save Edits" at bounding box center [596, 292] width 42 height 11
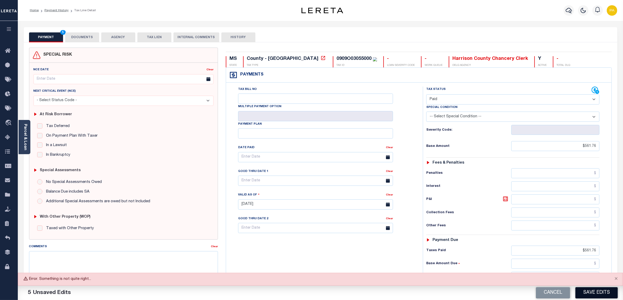
click at [590, 296] on button "Save Edits" at bounding box center [596, 292] width 42 height 11
drag, startPoint x: 599, startPoint y: 292, endPoint x: 541, endPoint y: 254, distance: 69.9
click at [599, 292] on button "Save Edits" at bounding box center [596, 292] width 42 height 11
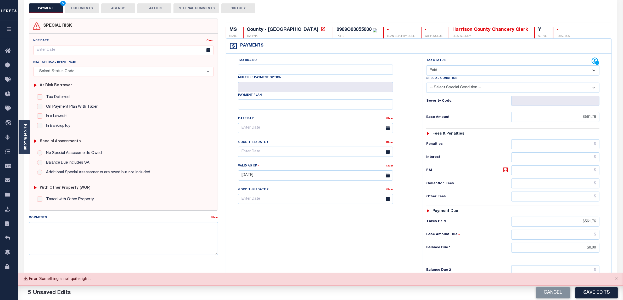
scroll to position [65, 0]
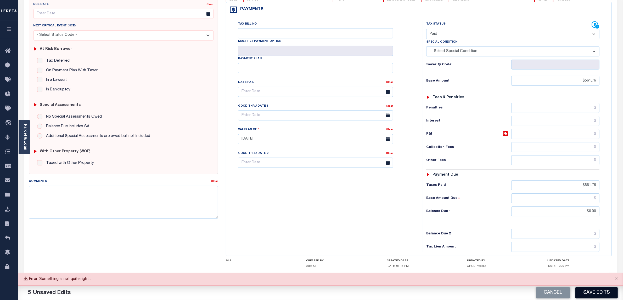
click at [590, 292] on button "Save Edits" at bounding box center [596, 292] width 42 height 11
click at [584, 290] on button "Save Edits" at bounding box center [596, 292] width 42 height 11
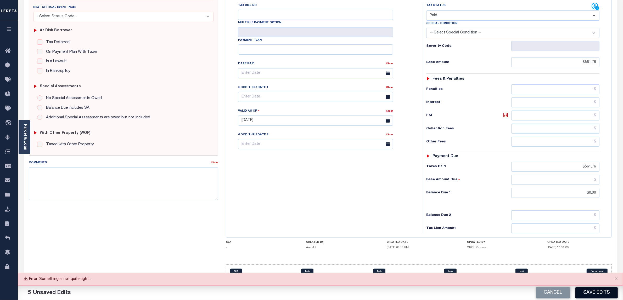
click at [586, 292] on button "Save Edits" at bounding box center [596, 292] width 42 height 11
click at [599, 296] on button "Save Edits" at bounding box center [596, 292] width 42 height 11
click at [585, 294] on button "Save Edits" at bounding box center [596, 292] width 42 height 11
click at [592, 292] on button "Save Edits" at bounding box center [596, 292] width 42 height 11
click at [598, 297] on button "Save Edits" at bounding box center [596, 292] width 42 height 11
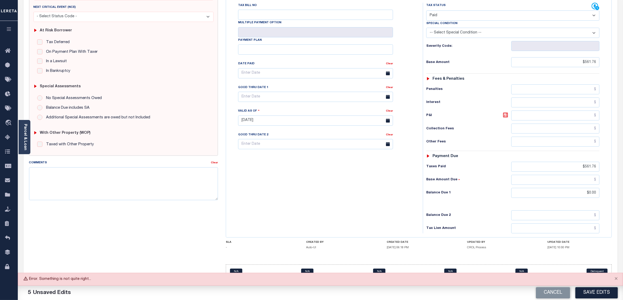
click at [598, 290] on div "Cancel Save Edits" at bounding box center [471, 293] width 303 height 15
drag, startPoint x: 593, startPoint y: 292, endPoint x: 480, endPoint y: 234, distance: 127.0
click at [593, 292] on button "Save Edits" at bounding box center [596, 292] width 42 height 11
